Goal: Task Accomplishment & Management: Manage account settings

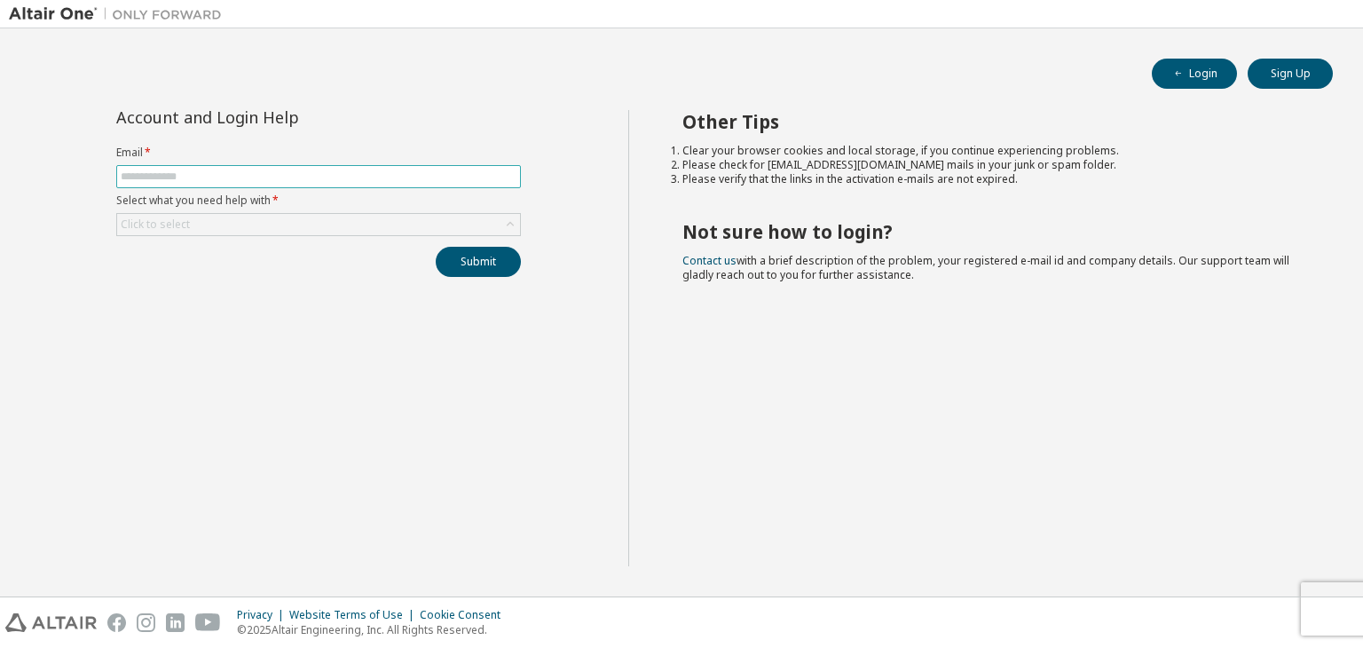
click at [477, 168] on span at bounding box center [318, 176] width 405 height 23
click at [455, 172] on input "text" at bounding box center [319, 176] width 396 height 14
type input "**********"
click at [511, 224] on icon at bounding box center [510, 225] width 18 height 18
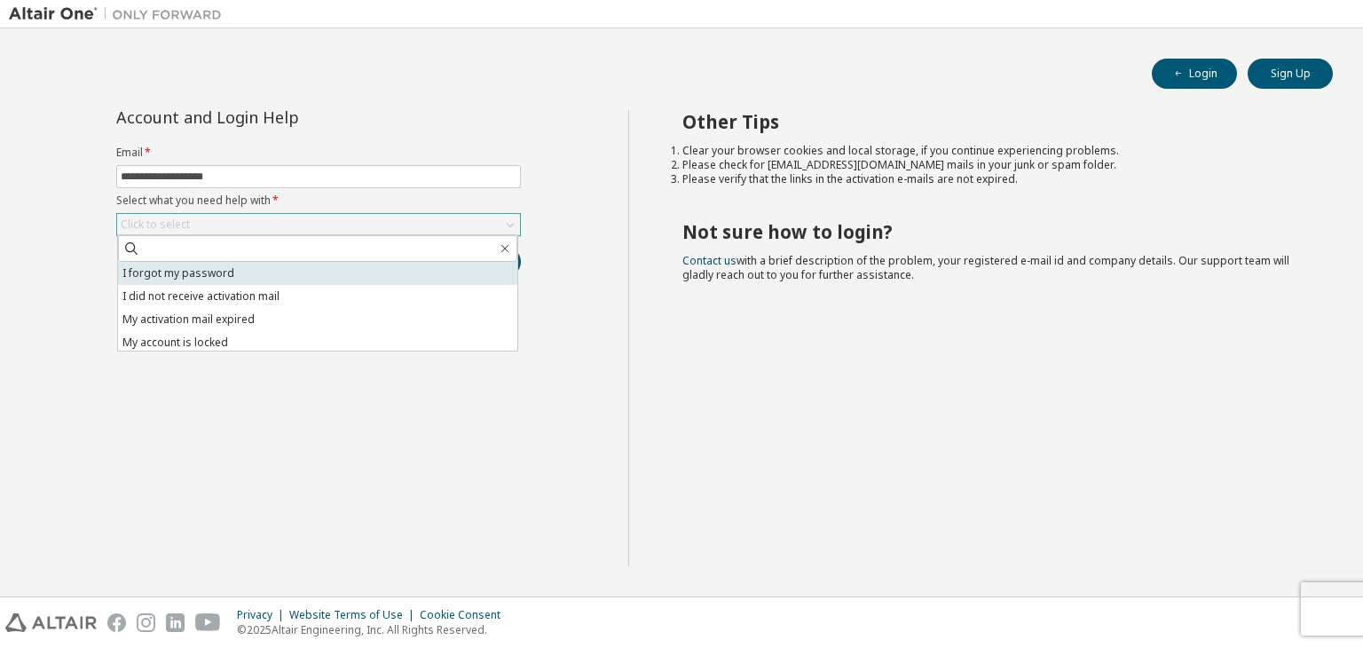
click at [473, 263] on li "I forgot my password" at bounding box center [317, 273] width 399 height 23
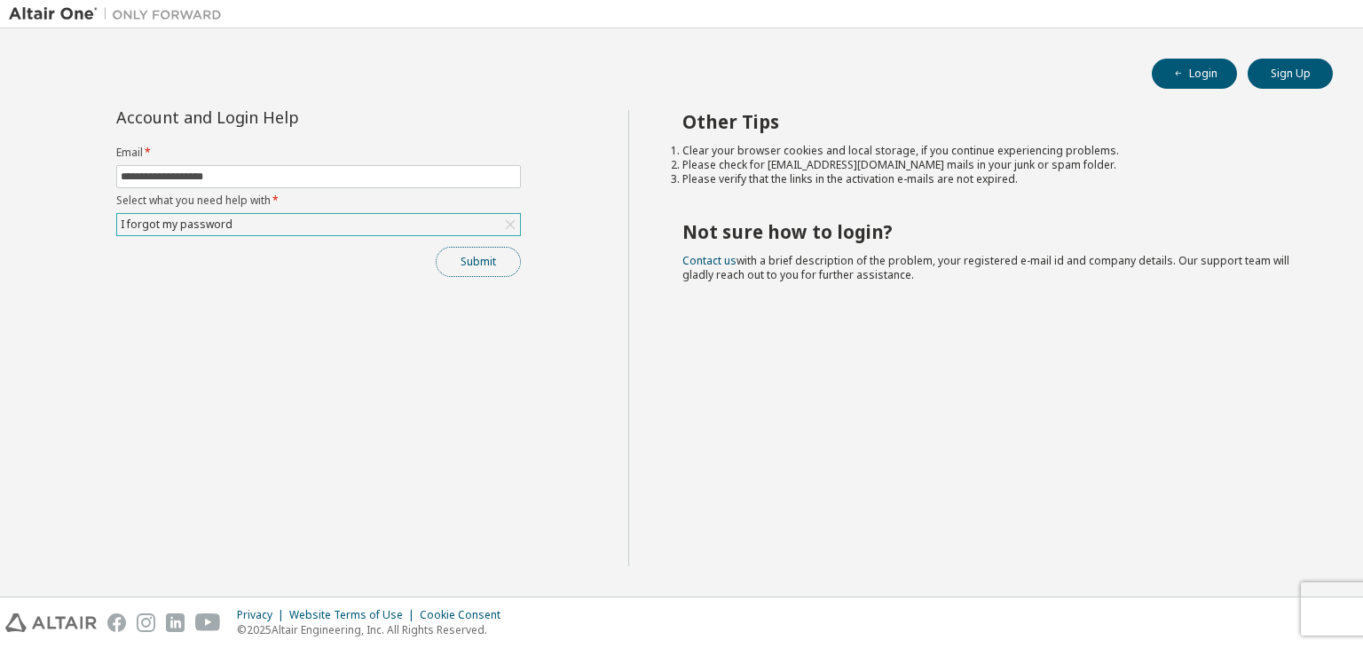
click at [460, 265] on button "Submit" at bounding box center [478, 262] width 85 height 30
